Goal: Task Accomplishment & Management: Manage account settings

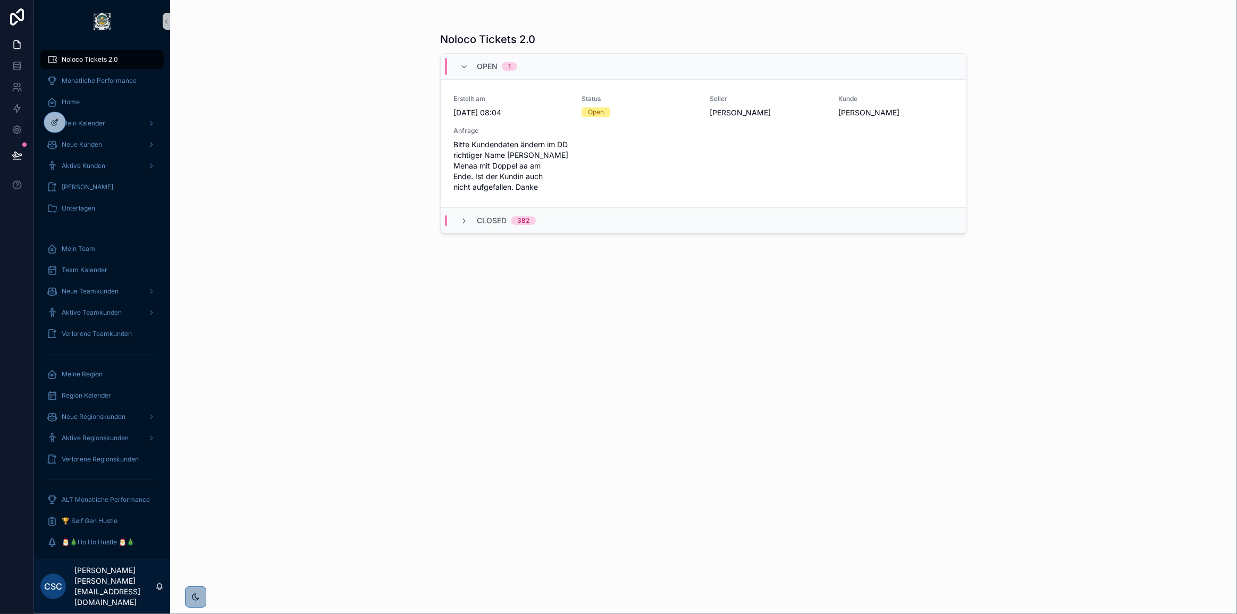
click at [530, 326] on div "Noloco Tickets 2.0 Open 1 Erstellt am 3.9.2025 08:04 Status Open Seller Jose Ru…" at bounding box center [703, 314] width 527 height 576
click at [649, 284] on div "Noloco Tickets 2.0 Open 1 Erstellt am 3.9.2025 08:04 Status Open Seller Jose Ru…" at bounding box center [703, 314] width 527 height 576
click at [652, 285] on div "Noloco Tickets 2.0 Open 1 Erstellt am 3.9.2025 08:04 Status Open Seller Jose Ru…" at bounding box center [703, 314] width 527 height 576
click at [845, 144] on span "Weiterleiten" at bounding box center [845, 145] width 36 height 9
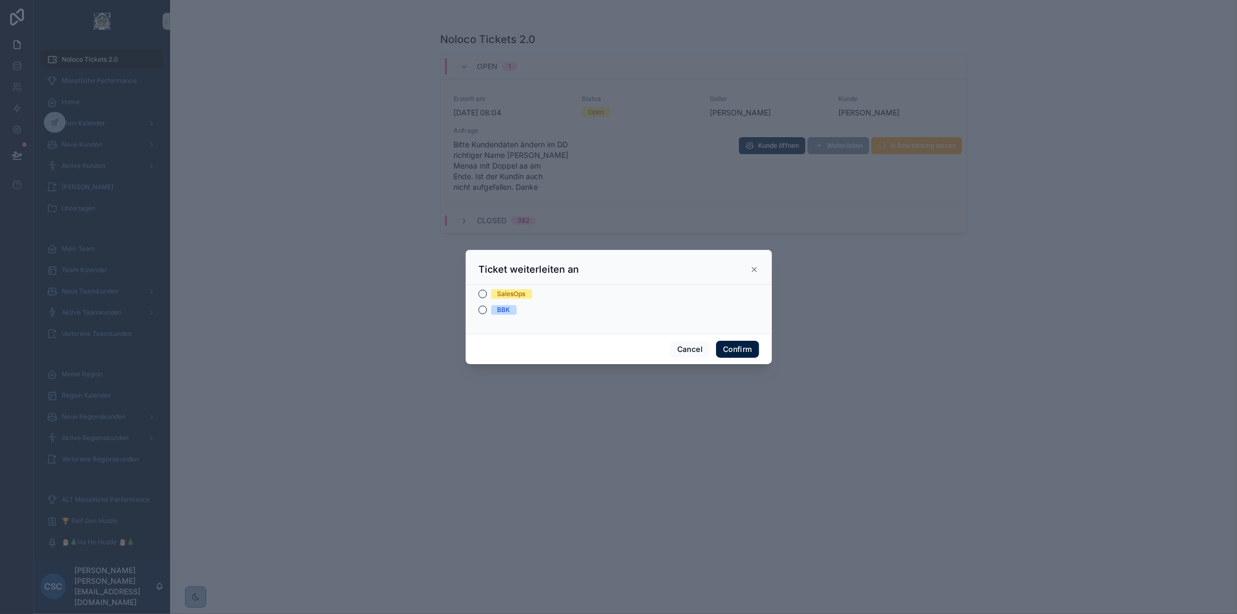
click at [510, 292] on div "SalesOps" at bounding box center [512, 294] width 28 height 10
click at [487, 292] on button "SalesOps" at bounding box center [482, 294] width 9 height 9
click at [747, 348] on button "Confirm" at bounding box center [737, 349] width 43 height 17
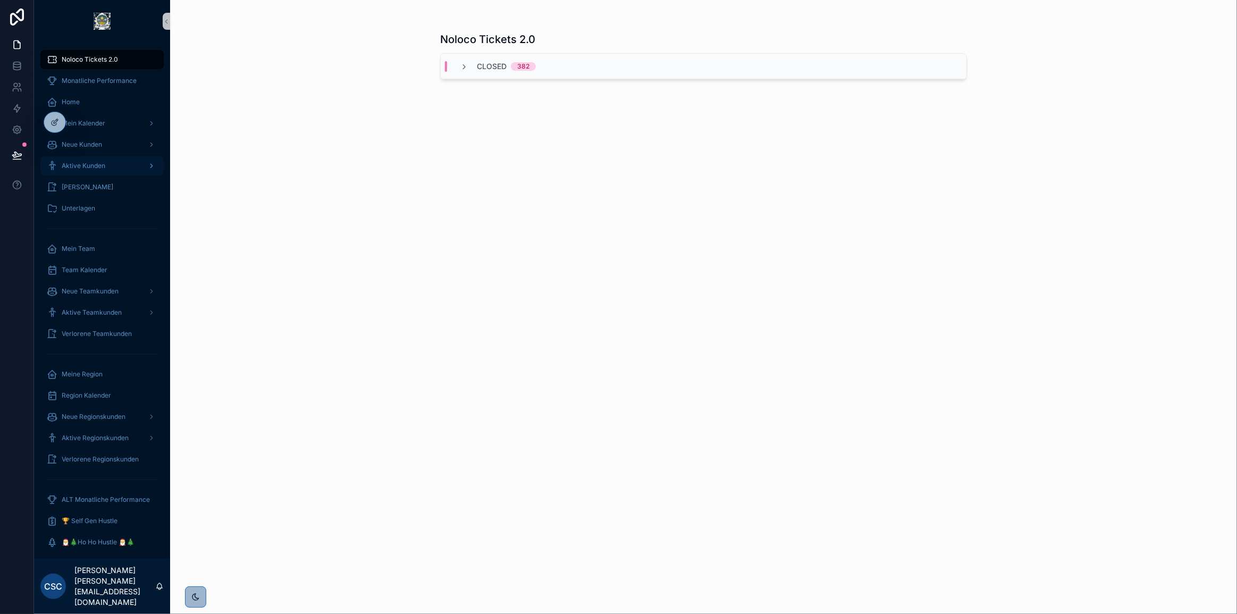
drag, startPoint x: 98, startPoint y: 165, endPoint x: 113, endPoint y: 167, distance: 15.0
click at [98, 165] on span "Aktive Kunden" at bounding box center [84, 166] width 44 height 9
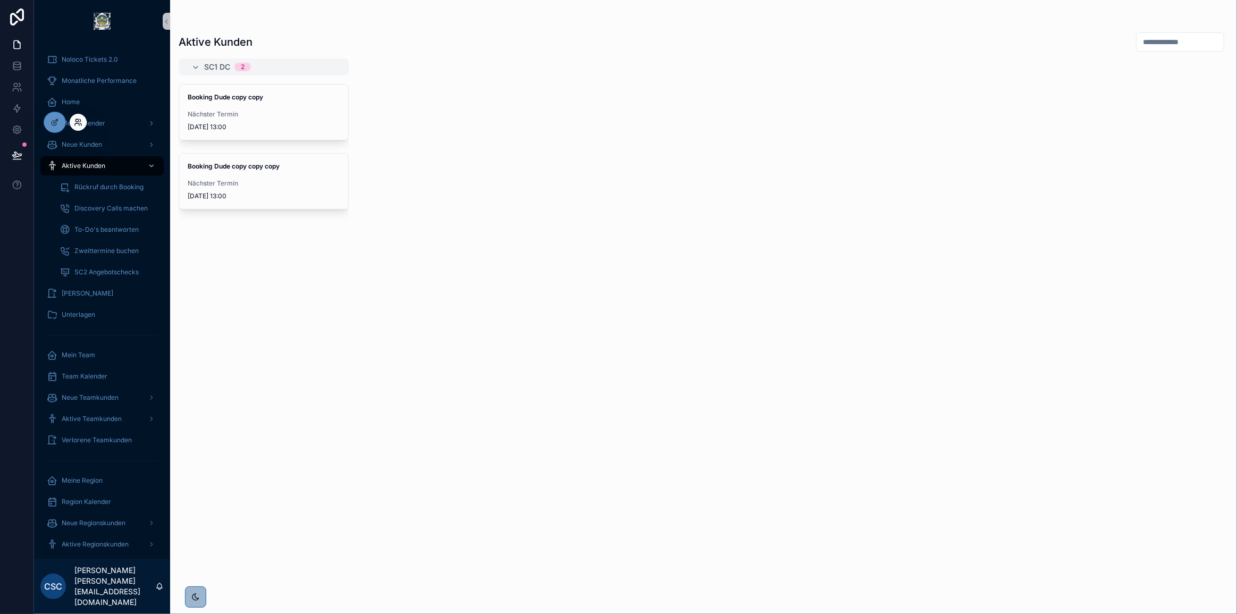
click at [78, 120] on icon at bounding box center [76, 120] width 3 height 3
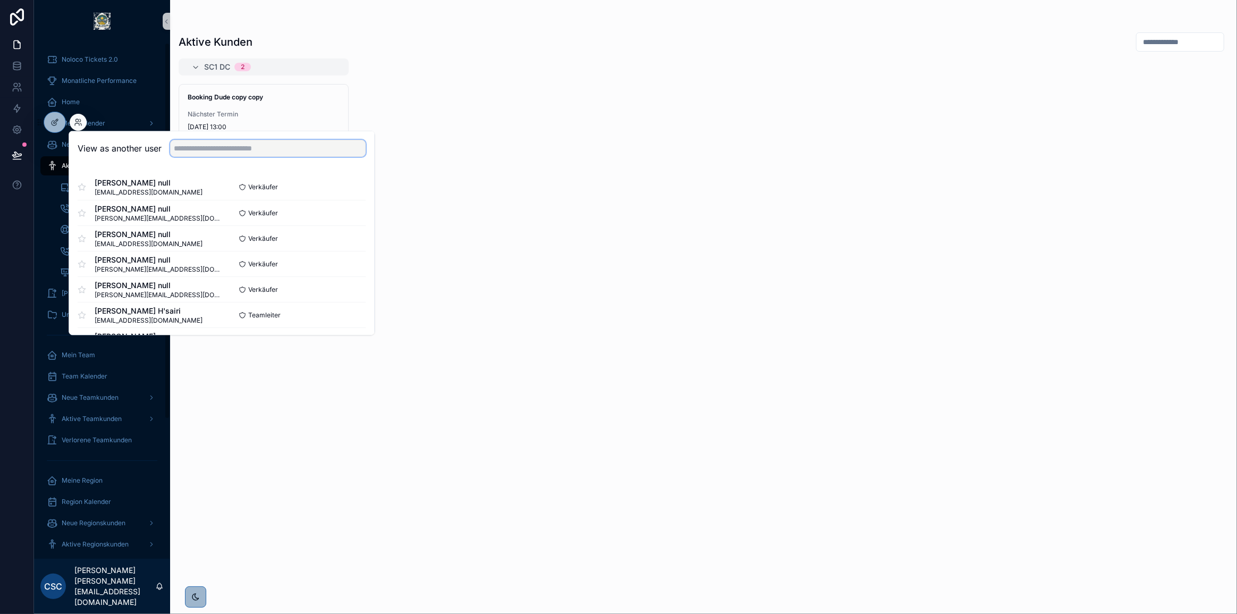
click at [243, 149] on input "text" at bounding box center [268, 148] width 196 height 17
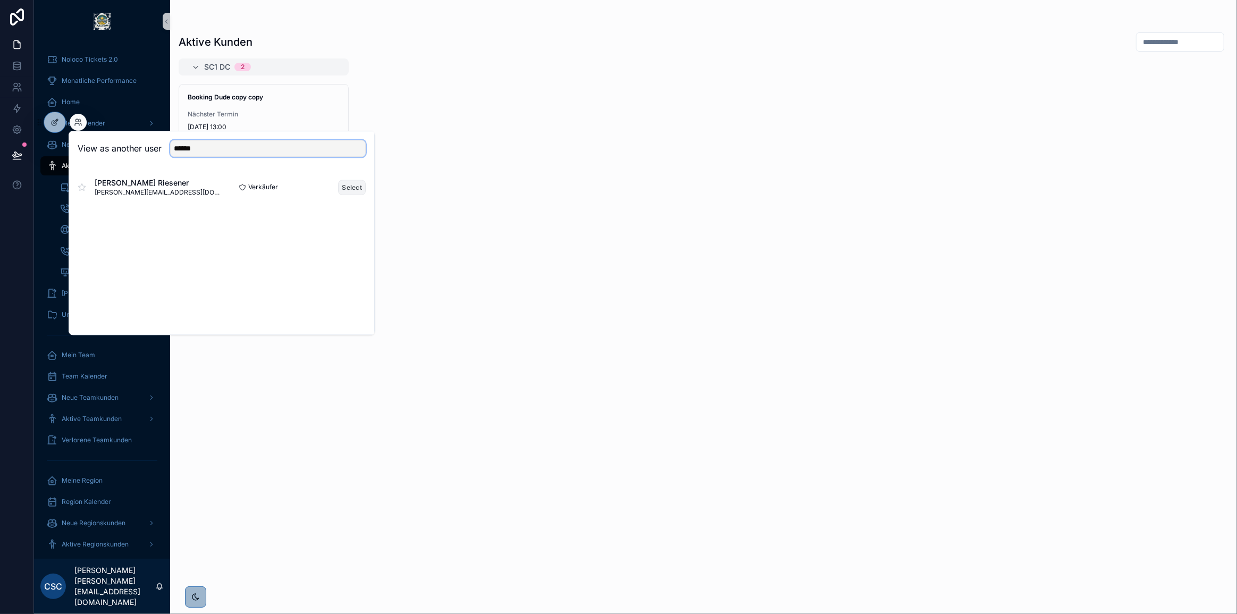
type input "******"
click at [346, 187] on button "Select" at bounding box center [352, 187] width 28 height 15
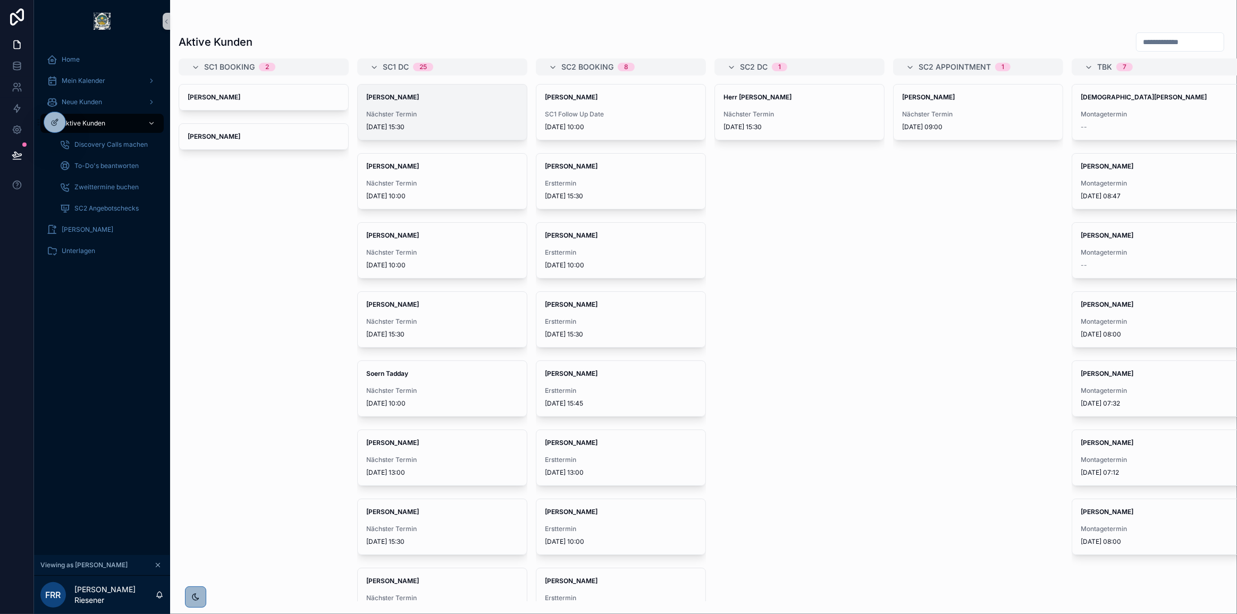
click at [458, 116] on span "Nächster Termin" at bounding box center [442, 114] width 152 height 9
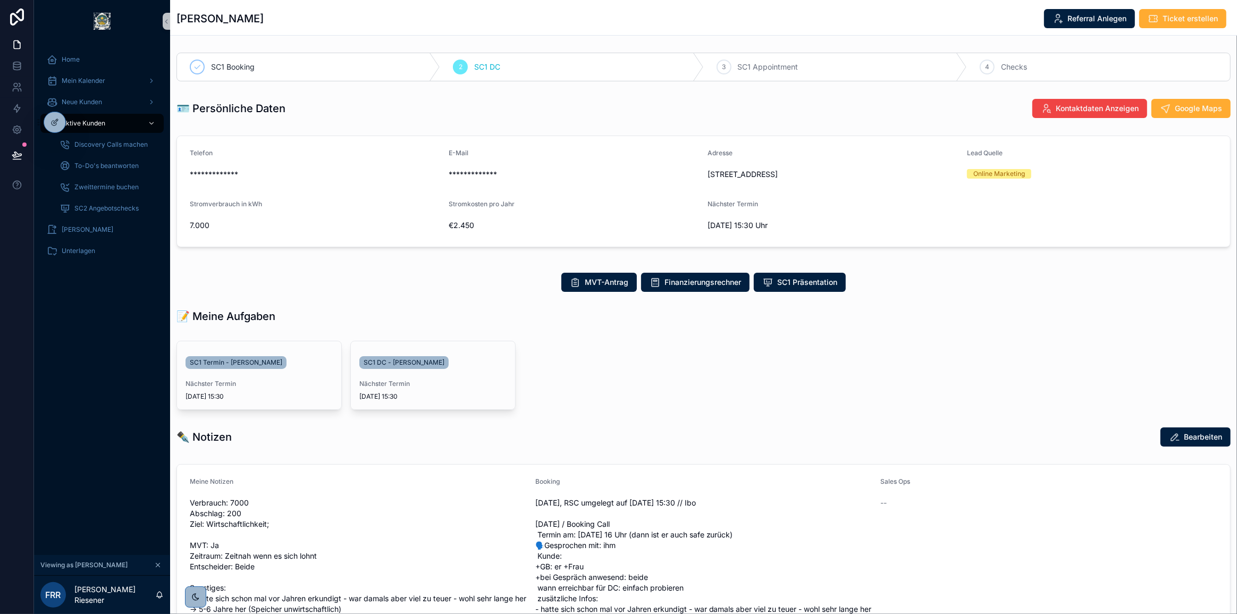
drag, startPoint x: 293, startPoint y: 19, endPoint x: 174, endPoint y: 24, distance: 119.7
click at [174, 24] on div "Michael van Amern Referral Anlegen Ticket erstellen" at bounding box center [703, 18] width 1067 height 36
copy h1 "Michael van Amern"
click at [347, 13] on div "Michael van Amern Referral Anlegen Ticket erstellen" at bounding box center [703, 19] width 1054 height 20
click at [583, 22] on div "Michael van Amern Referral Anlegen Ticket erstellen" at bounding box center [703, 19] width 1054 height 20
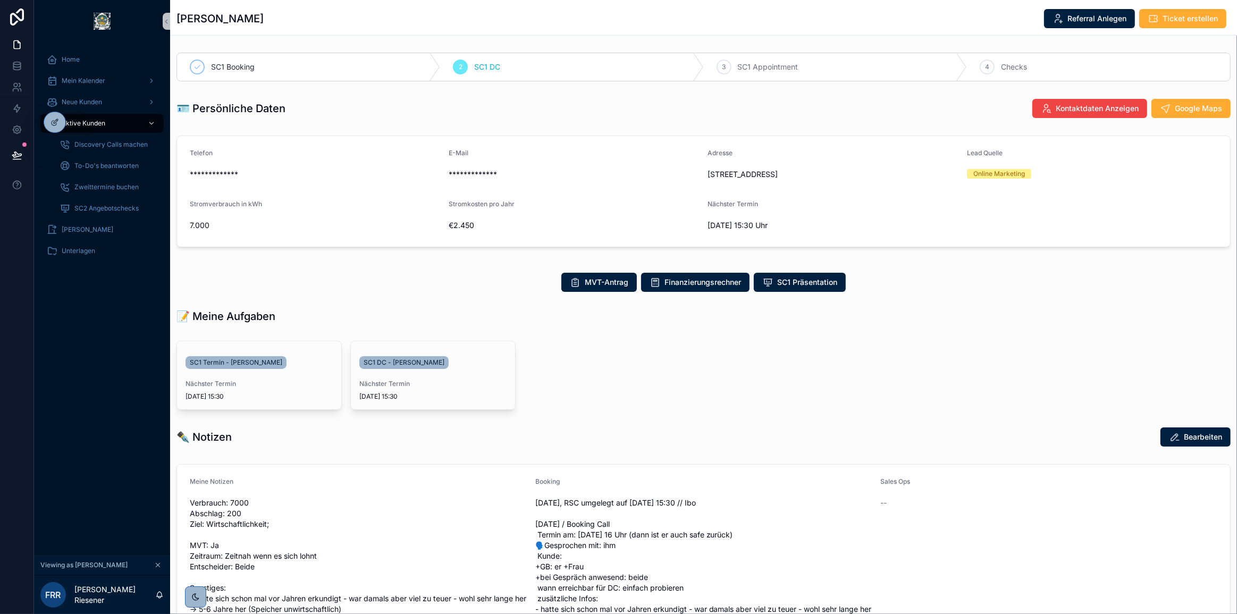
click at [325, 17] on div "Michael van Amern Referral Anlegen Ticket erstellen" at bounding box center [703, 19] width 1054 height 20
drag, startPoint x: 448, startPoint y: 30, endPoint x: 461, endPoint y: 30, distance: 13.3
click at [448, 30] on div "Michael van Amern Referral Anlegen Ticket erstellen" at bounding box center [703, 17] width 1054 height 35
drag, startPoint x: 505, startPoint y: 66, endPoint x: 483, endPoint y: 66, distance: 21.8
click at [483, 66] on div "2 SC1 DC" at bounding box center [571, 67] width 263 height 28
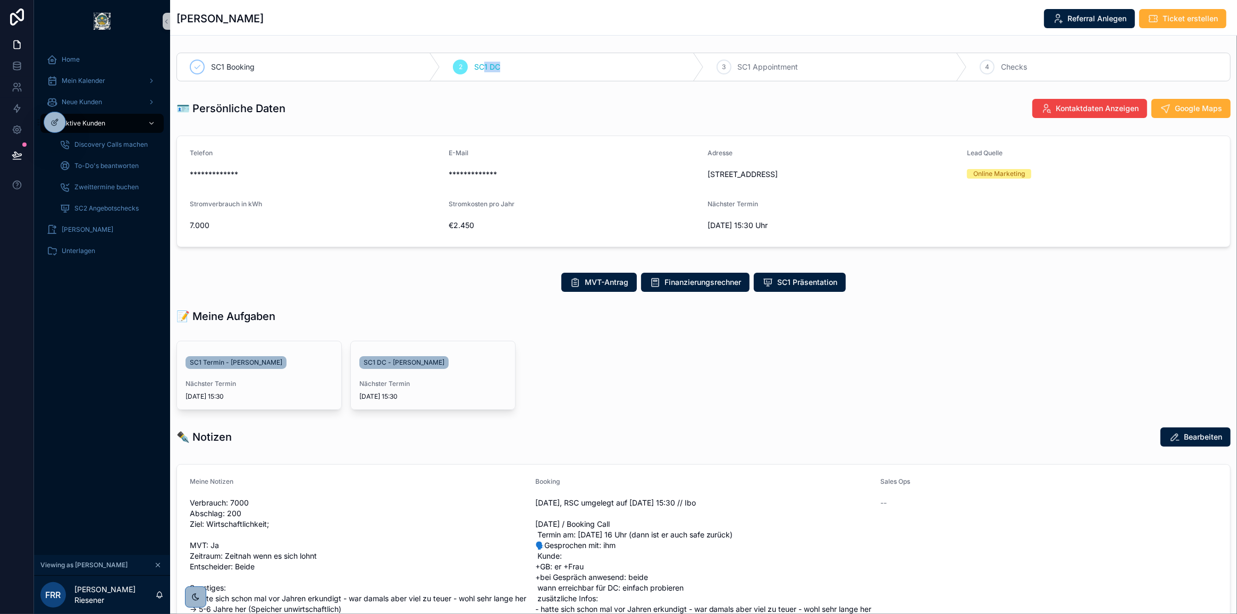
drag, startPoint x: 305, startPoint y: 19, endPoint x: 179, endPoint y: 24, distance: 126.6
click at [179, 24] on div "Michael van Amern Referral Anlegen Ticket erstellen" at bounding box center [703, 19] width 1054 height 20
copy h1 "Michael van Amern"
click at [419, 364] on span "SC1 DC - Michael van Amern" at bounding box center [404, 362] width 81 height 9
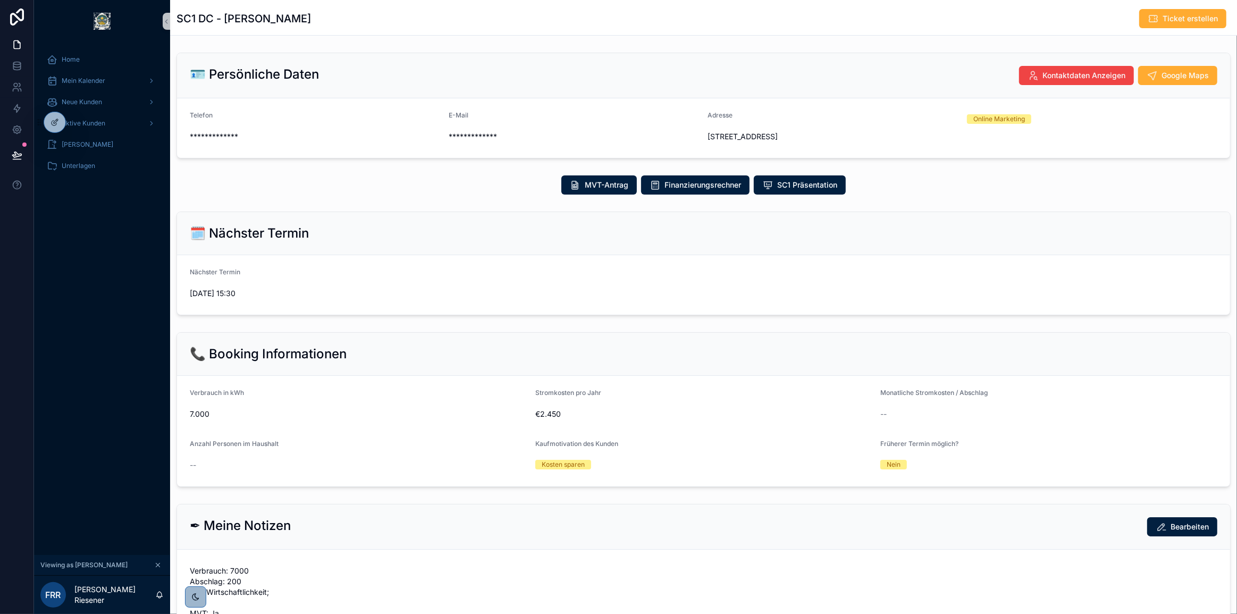
drag, startPoint x: 335, startPoint y: 21, endPoint x: 291, endPoint y: 2, distance: 48.3
click at [227, 21] on div "SC1 DC - Michael van Amern Ticket erstellen" at bounding box center [703, 19] width 1054 height 20
copy h1 "Michael van Amern"
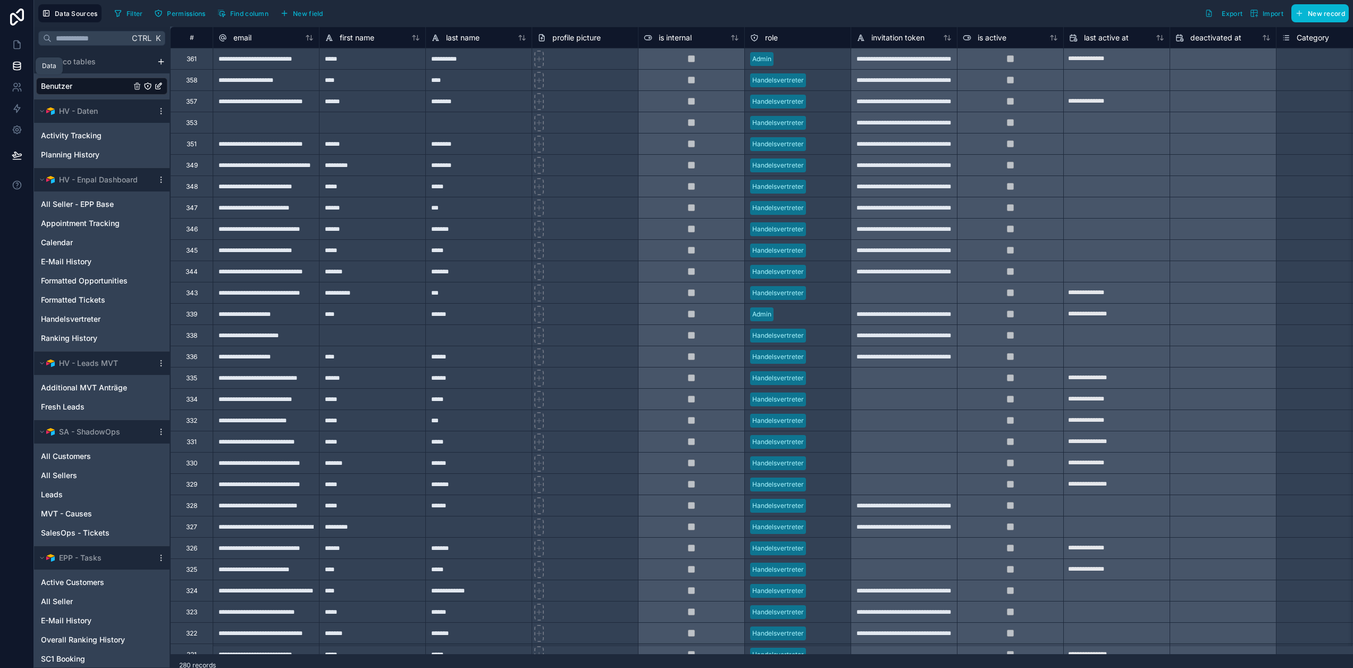
drag, startPoint x: 13, startPoint y: 69, endPoint x: 24, endPoint y: 76, distance: 13.4
click at [13, 69] on icon at bounding box center [16, 68] width 7 height 4
click at [18, 80] on link at bounding box center [16, 87] width 33 height 21
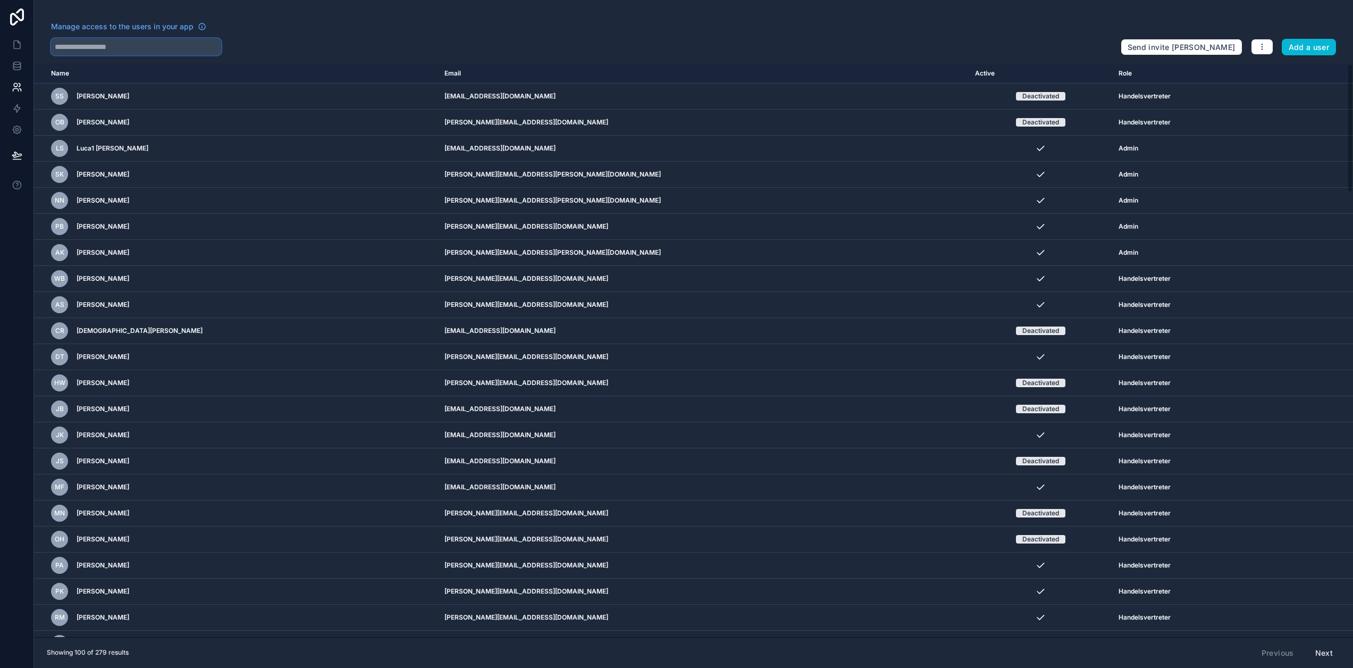
click at [144, 51] on input "text" at bounding box center [136, 46] width 170 height 17
paste input "**********"
type input "**********"
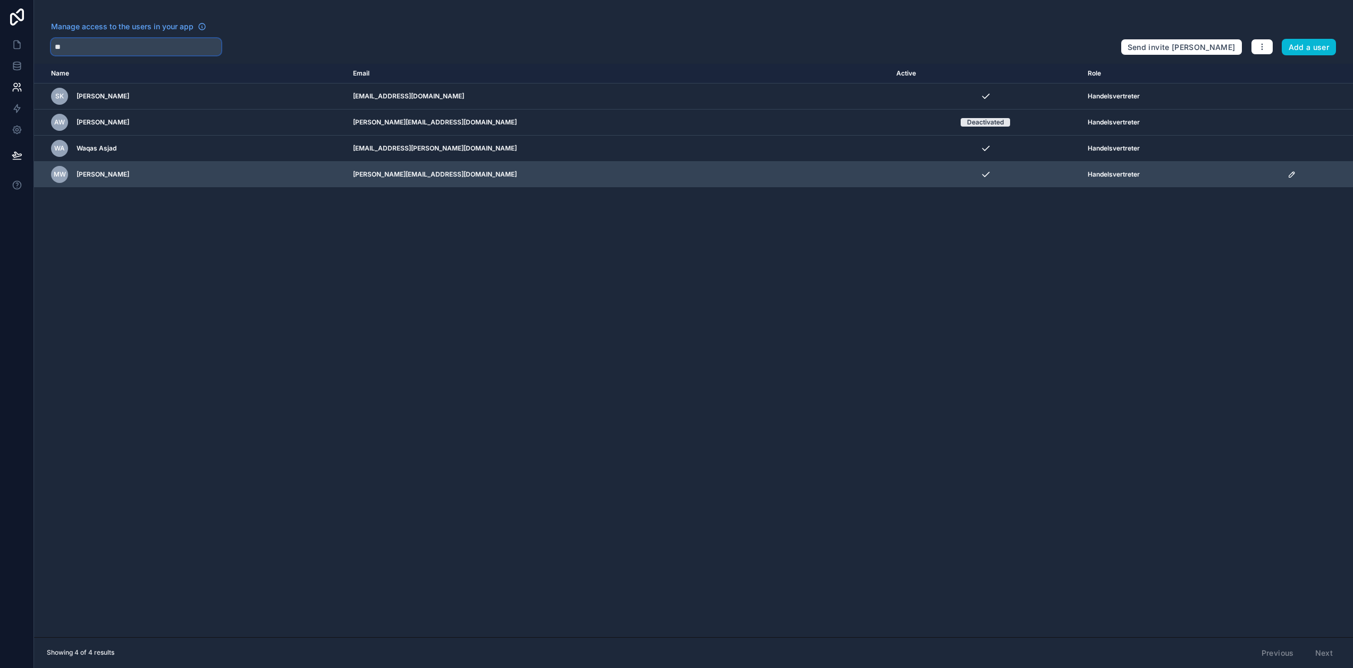
type input "**"
click at [1288, 175] on icon "scrollable content" at bounding box center [1290, 174] width 5 height 5
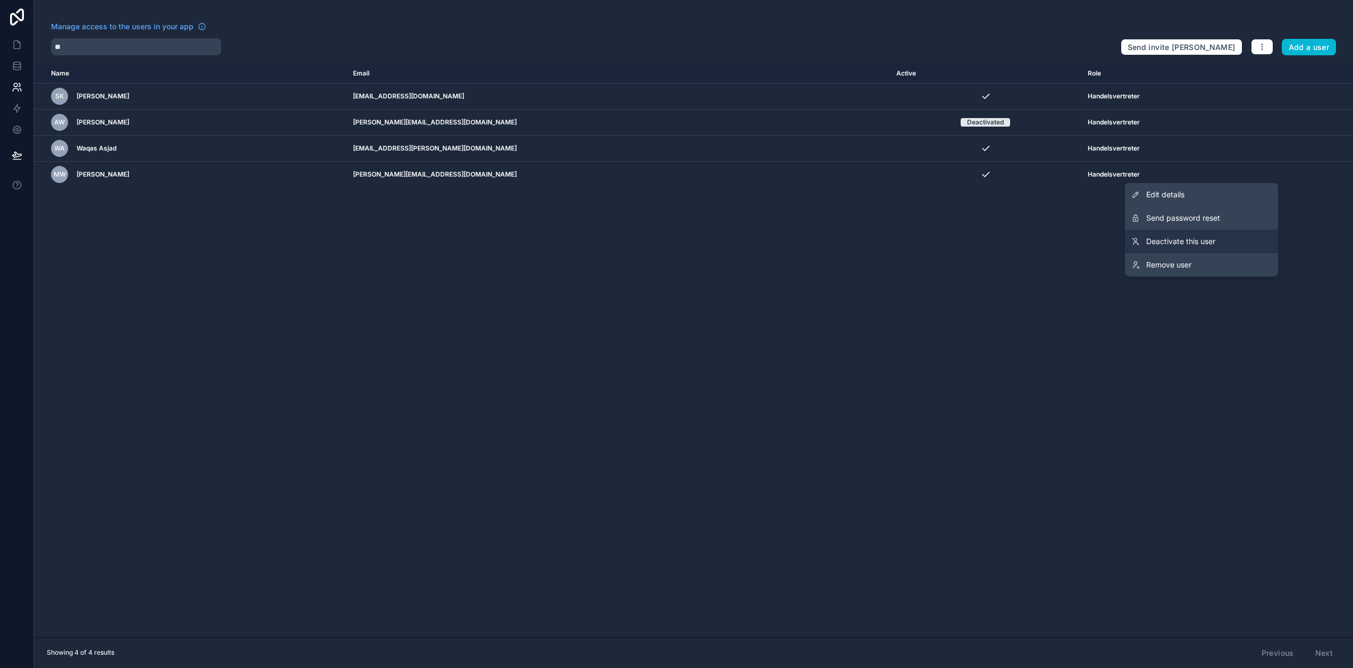
click at [1215, 243] on span "Deactivate this user" at bounding box center [1180, 241] width 69 height 11
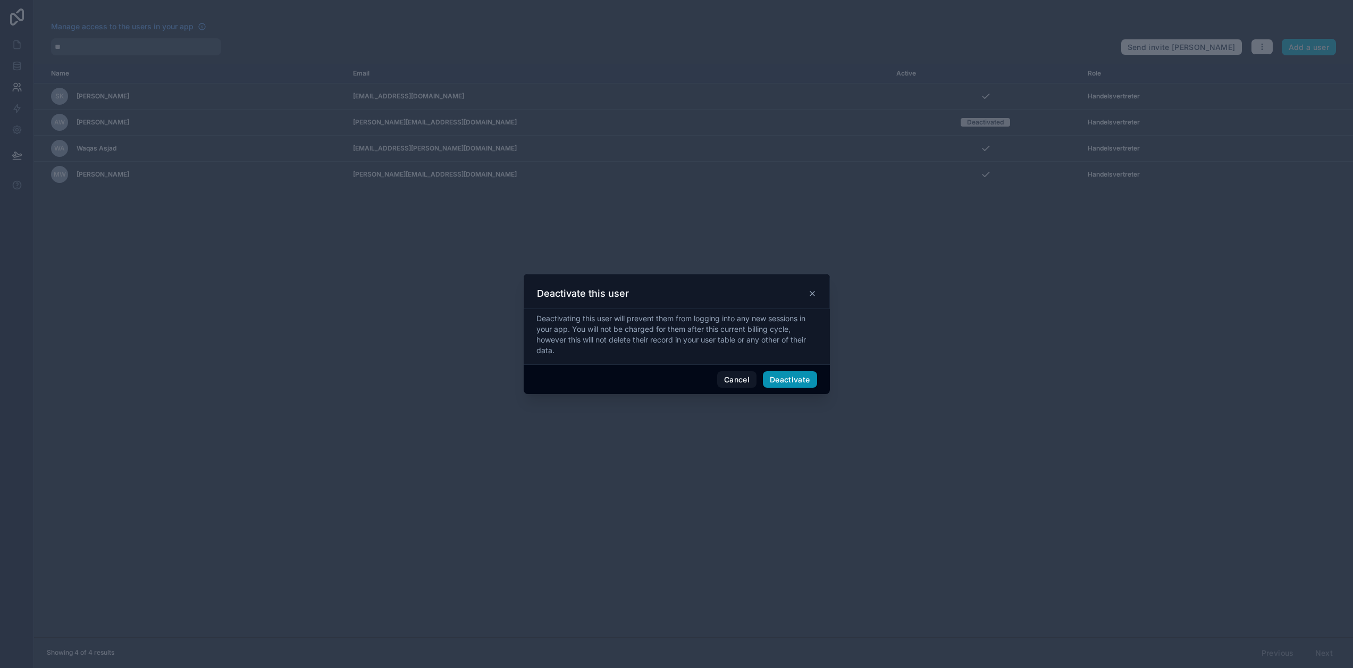
click at [787, 383] on button "Deactivate" at bounding box center [790, 379] width 54 height 17
